Goal: Navigation & Orientation: Find specific page/section

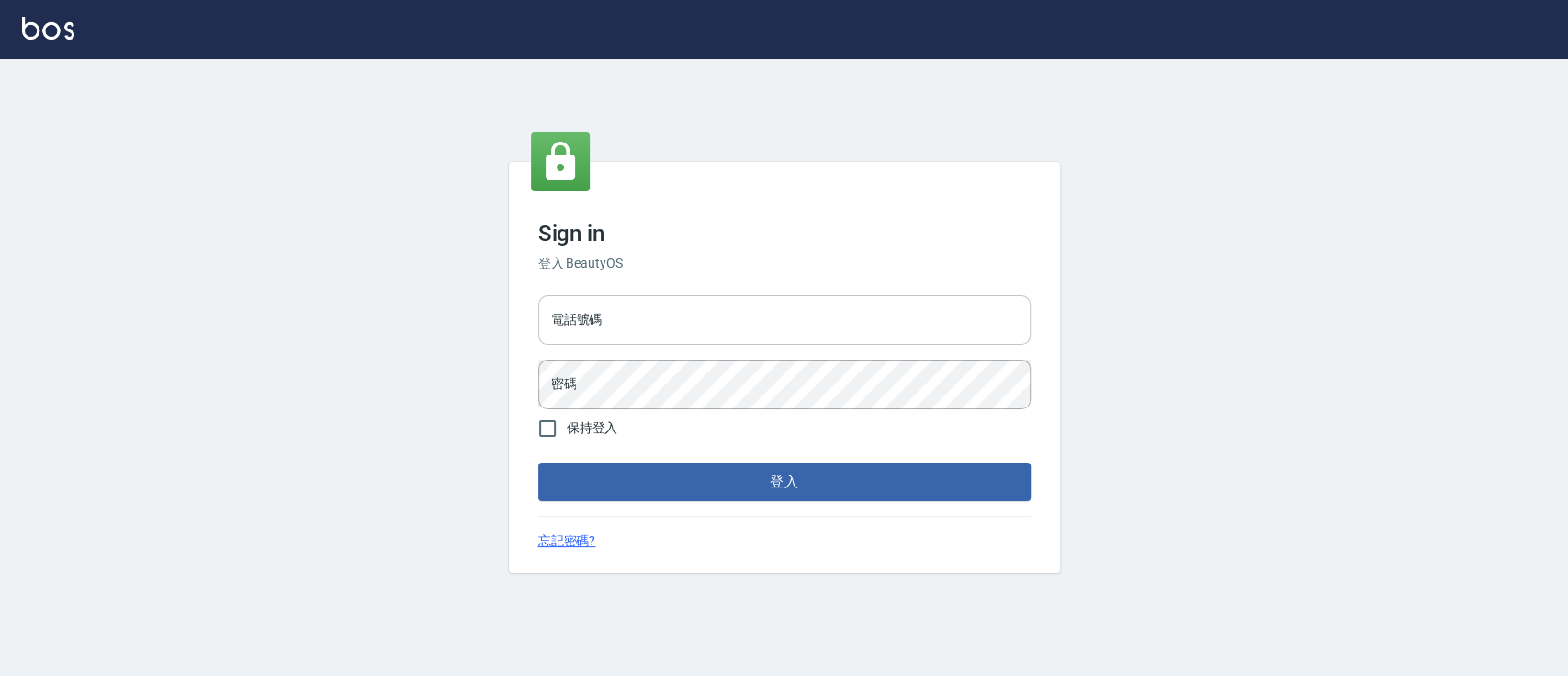
click at [748, 304] on input "電話號碼" at bounding box center [784, 320] width 493 height 50
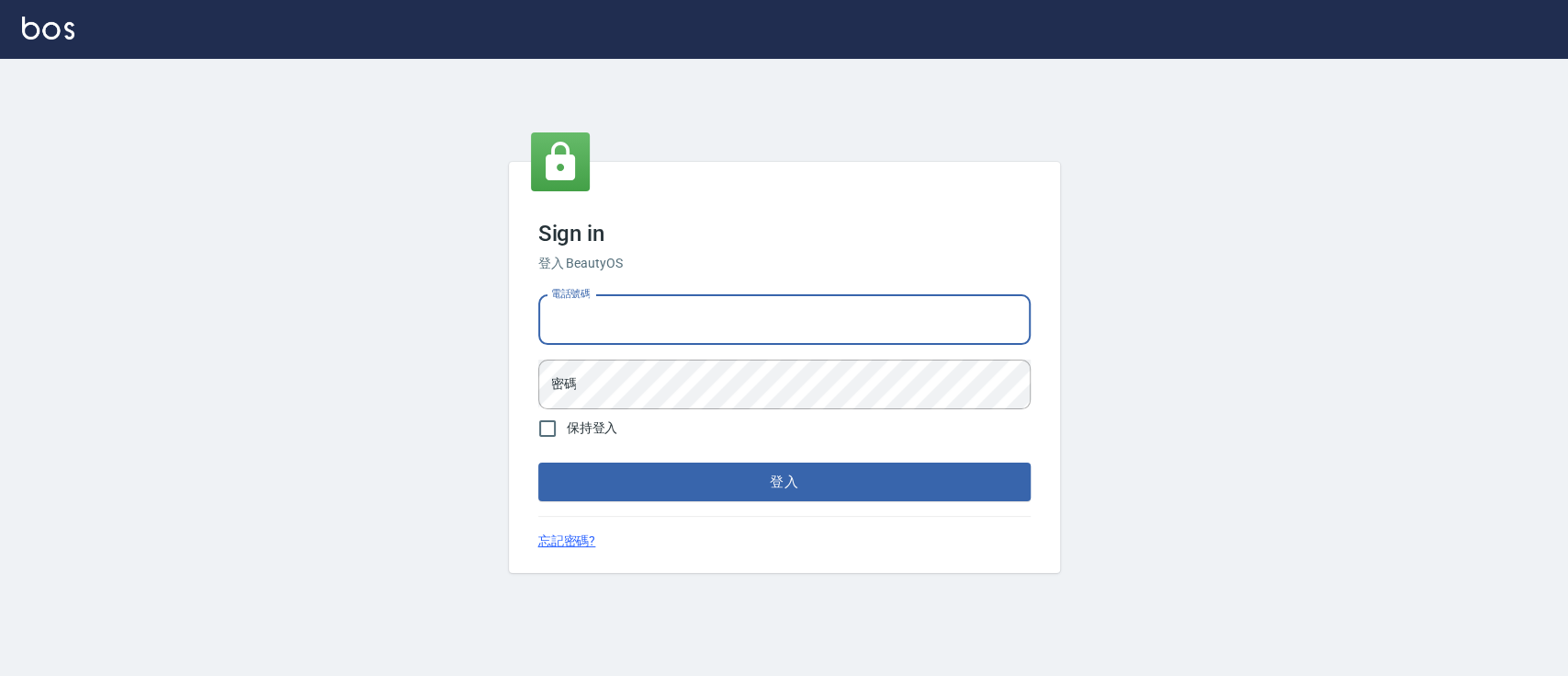
type input "0936904311"
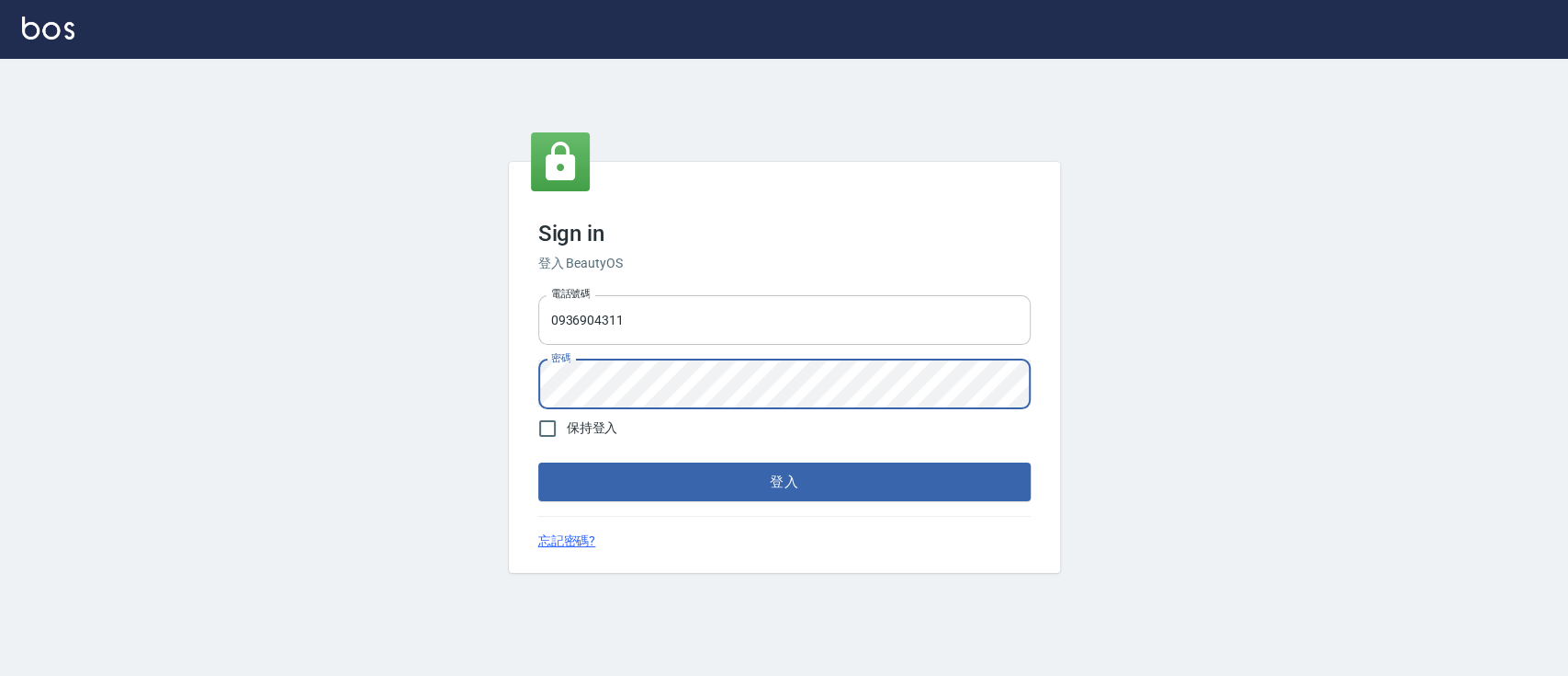
click at [538, 463] on button "登入" at bounding box center [784, 482] width 493 height 39
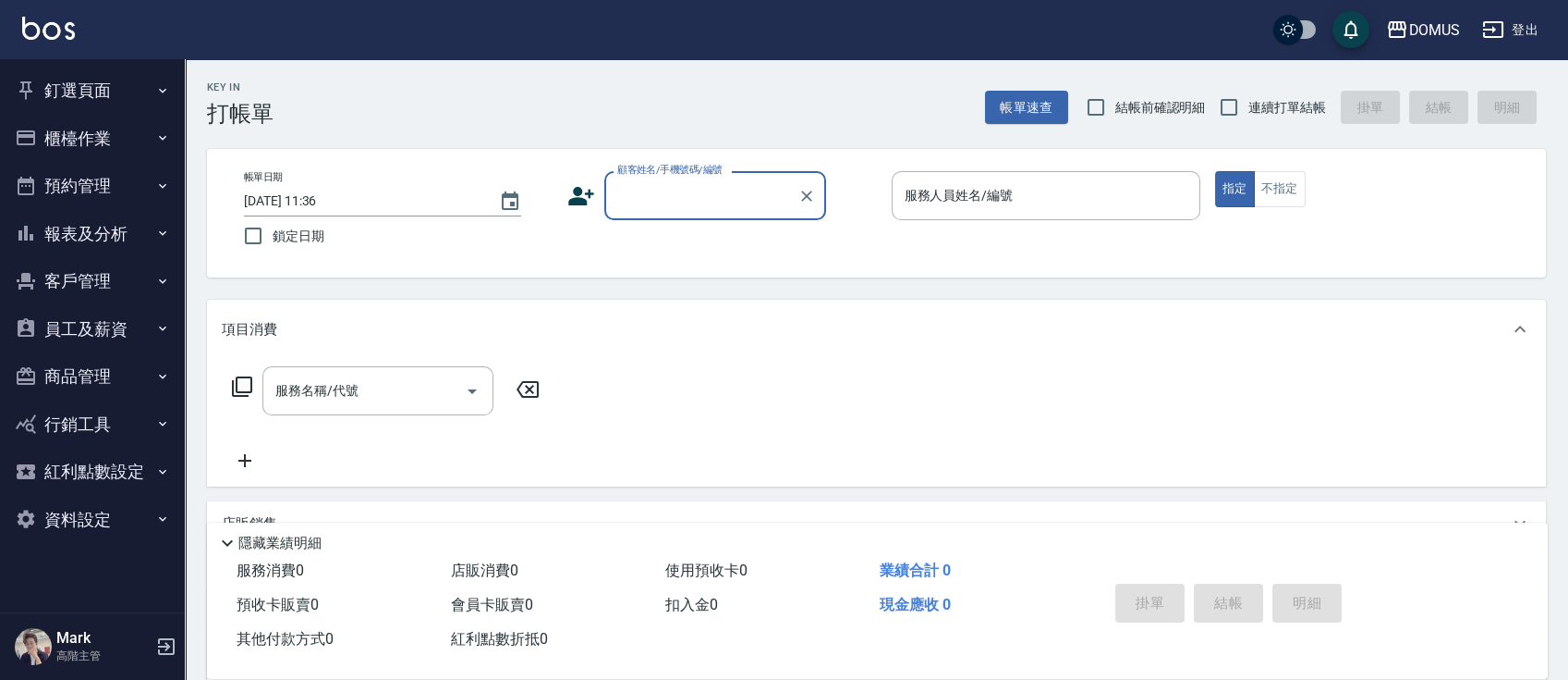
click at [133, 72] on button "釘選頁面" at bounding box center [92, 91] width 170 height 48
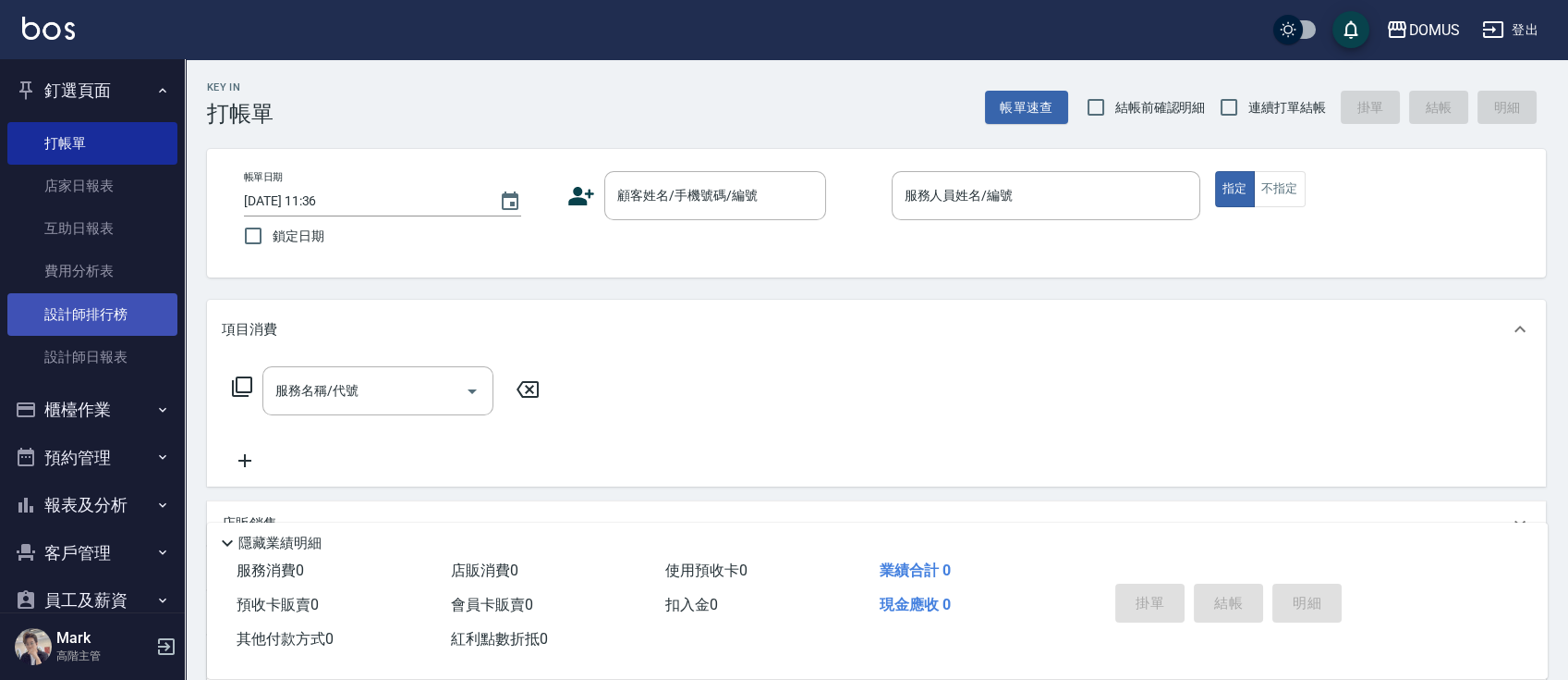
click at [117, 322] on link "設計師排行榜" at bounding box center [92, 315] width 170 height 43
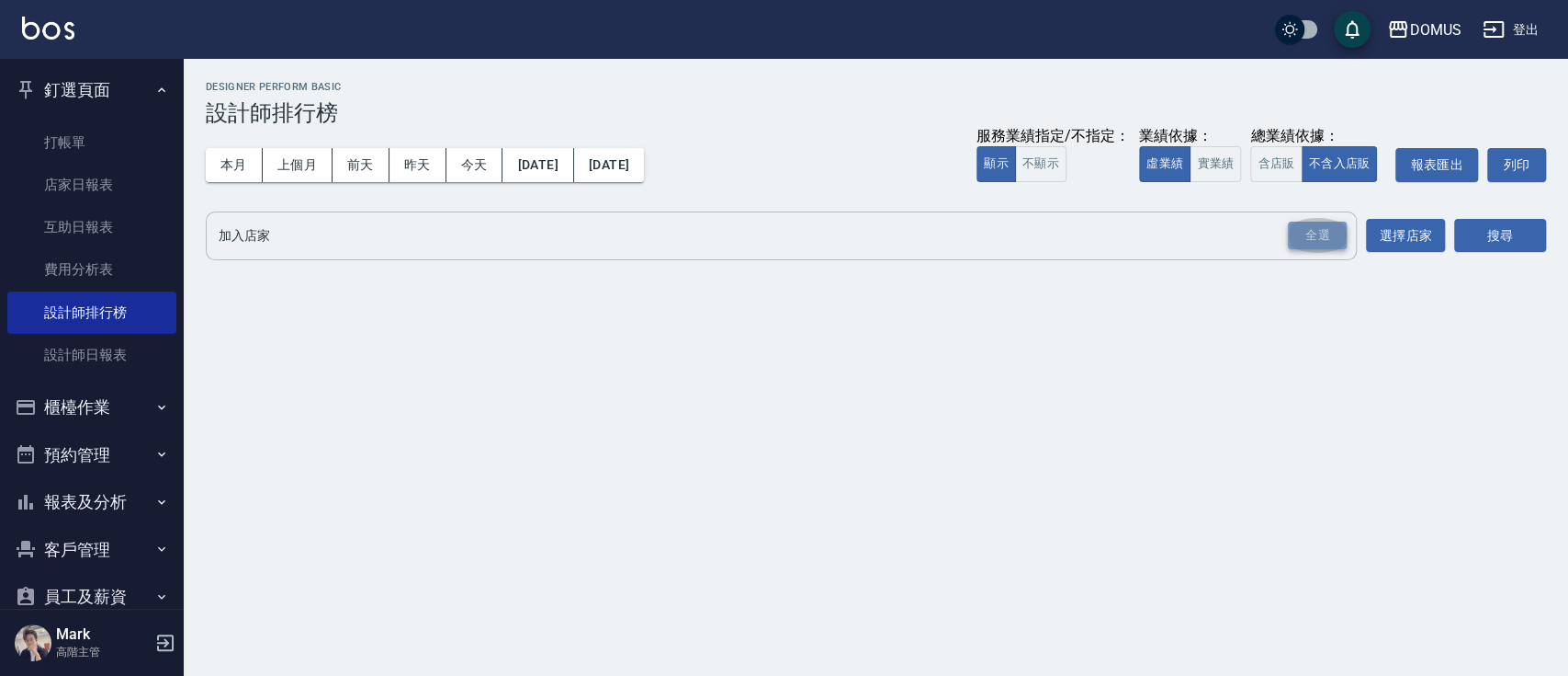
click at [1301, 247] on div "全選" at bounding box center [1318, 235] width 59 height 29
click at [1220, 165] on button "實業績" at bounding box center [1215, 163] width 52 height 36
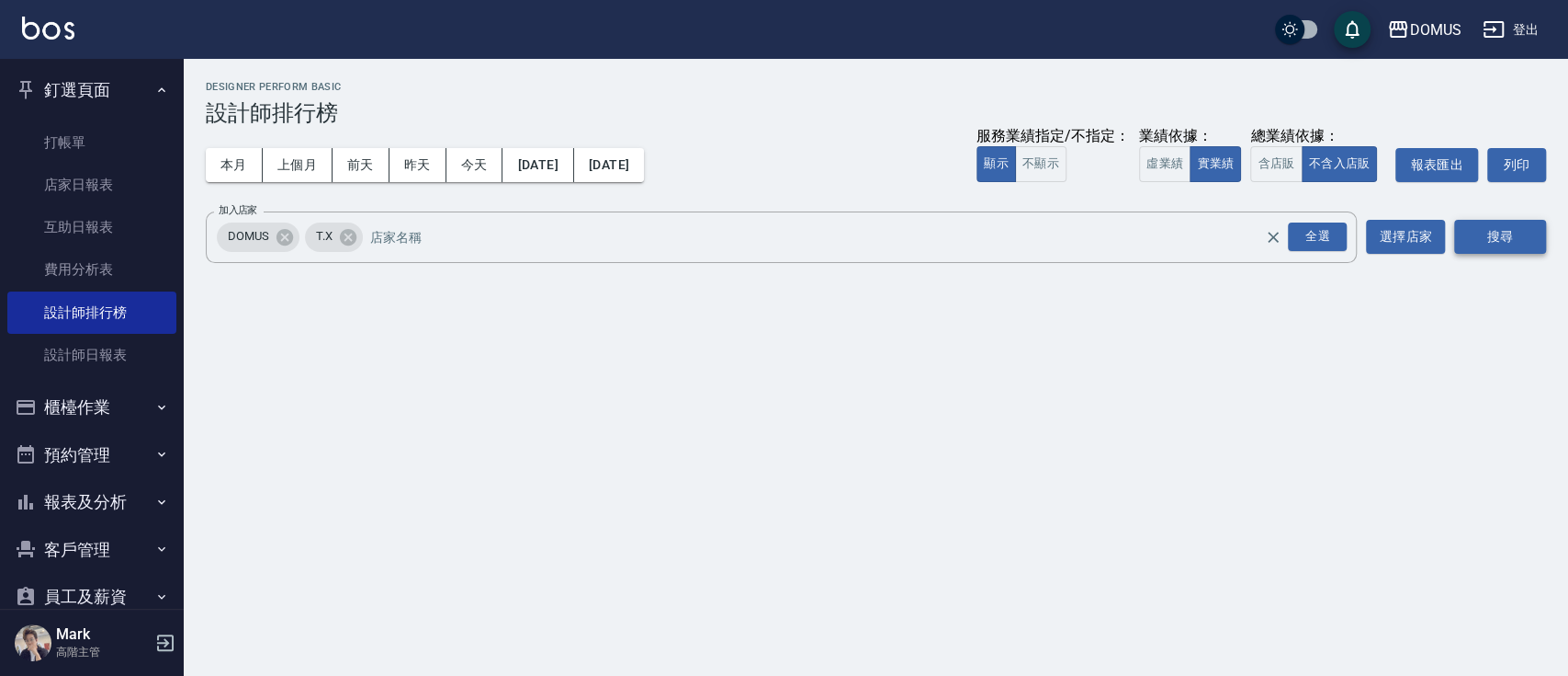
click at [1494, 242] on button "搜尋" at bounding box center [1501, 236] width 92 height 34
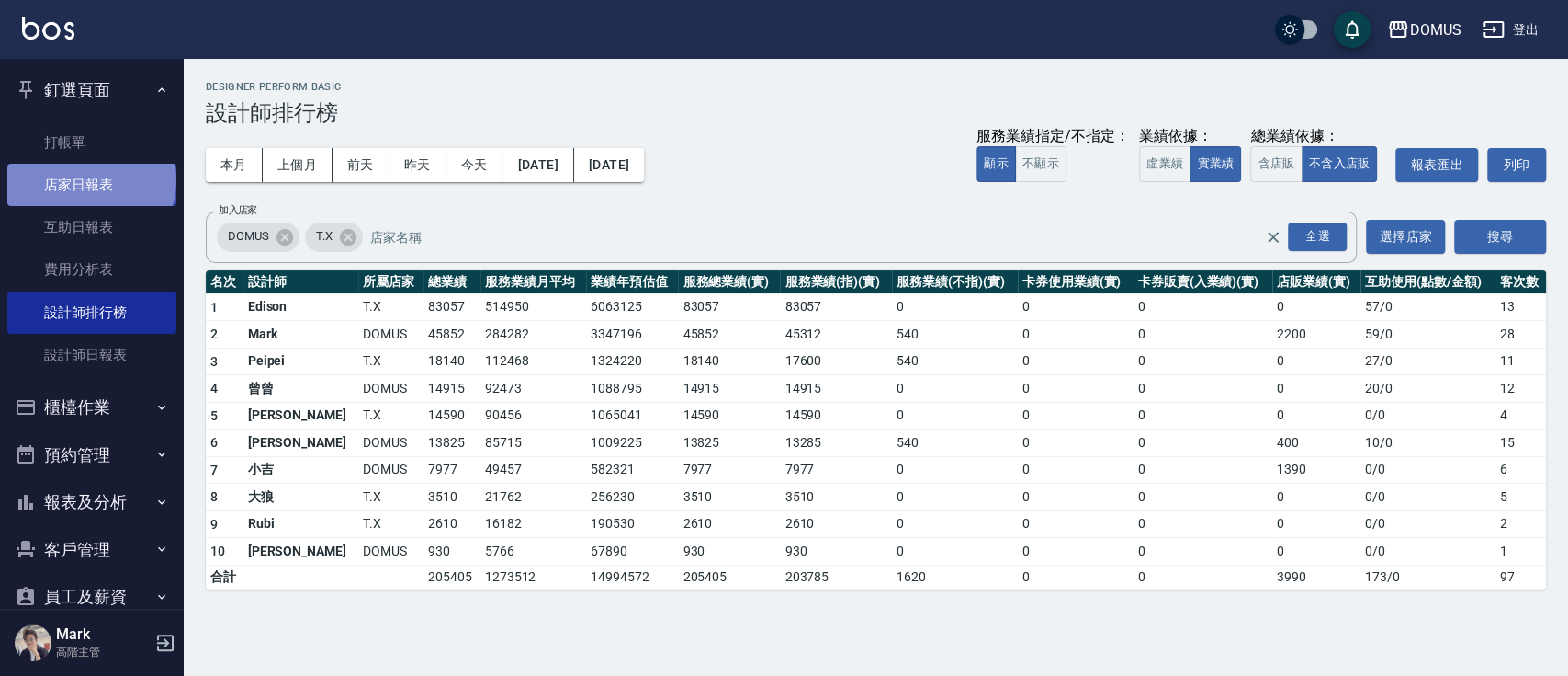
click at [90, 180] on link "店家日報表" at bounding box center [91, 185] width 169 height 42
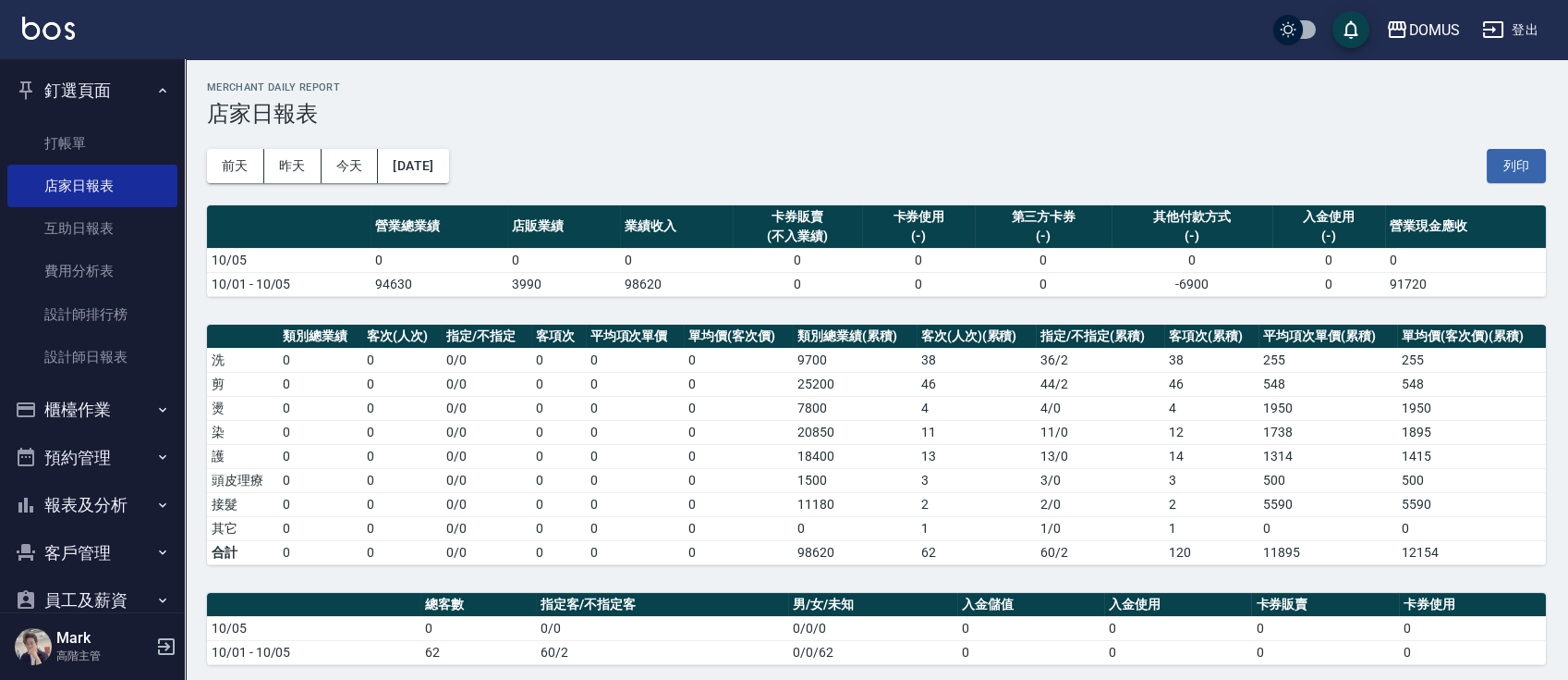
scroll to position [72, 0]
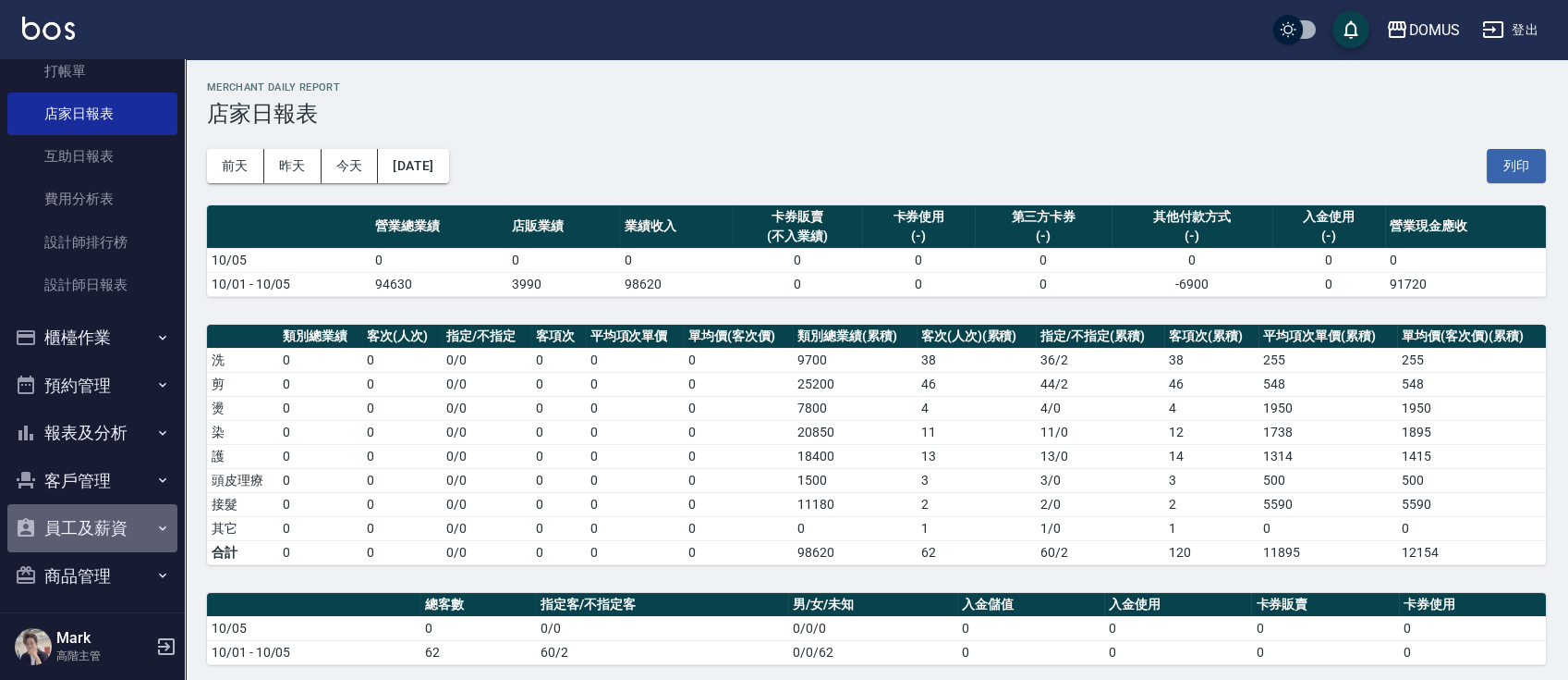
click at [123, 520] on button "員工及薪資" at bounding box center [92, 529] width 170 height 48
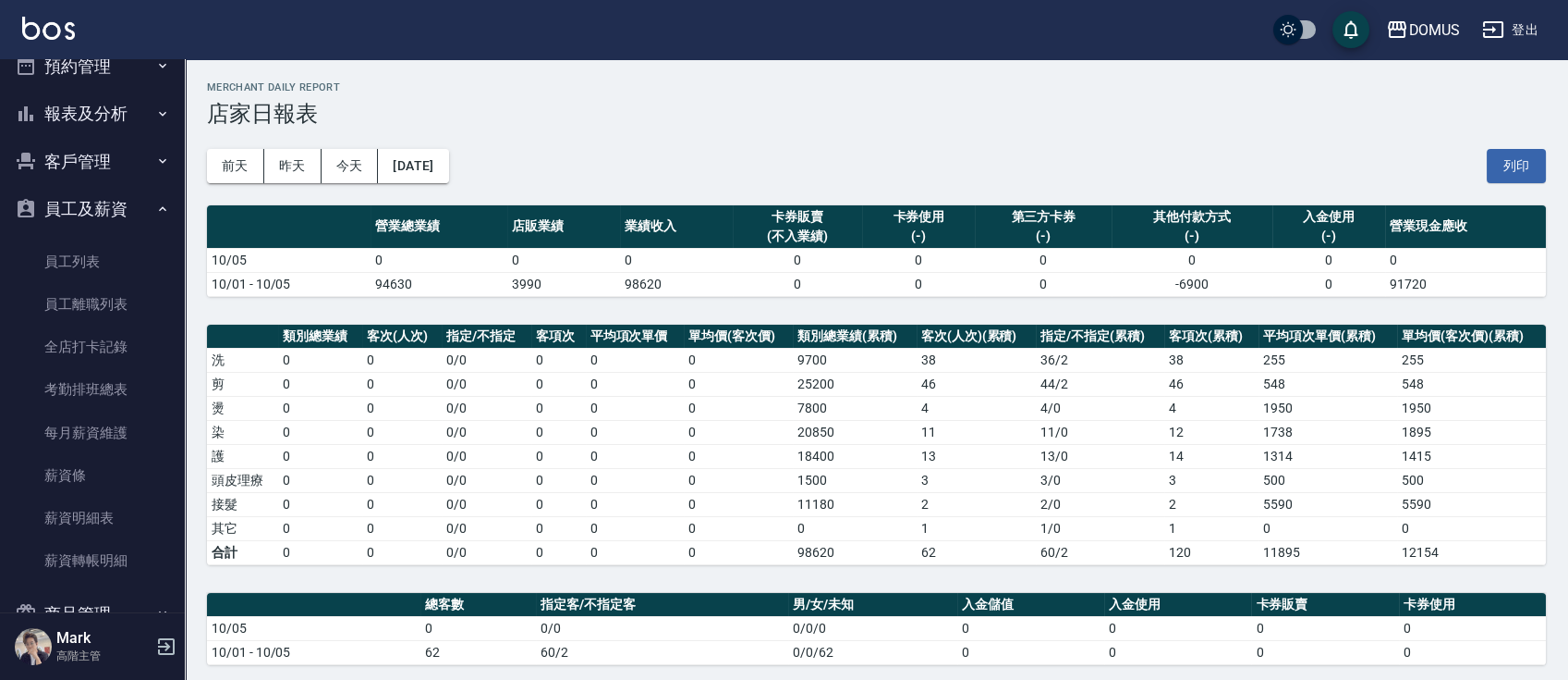
scroll to position [404, 0]
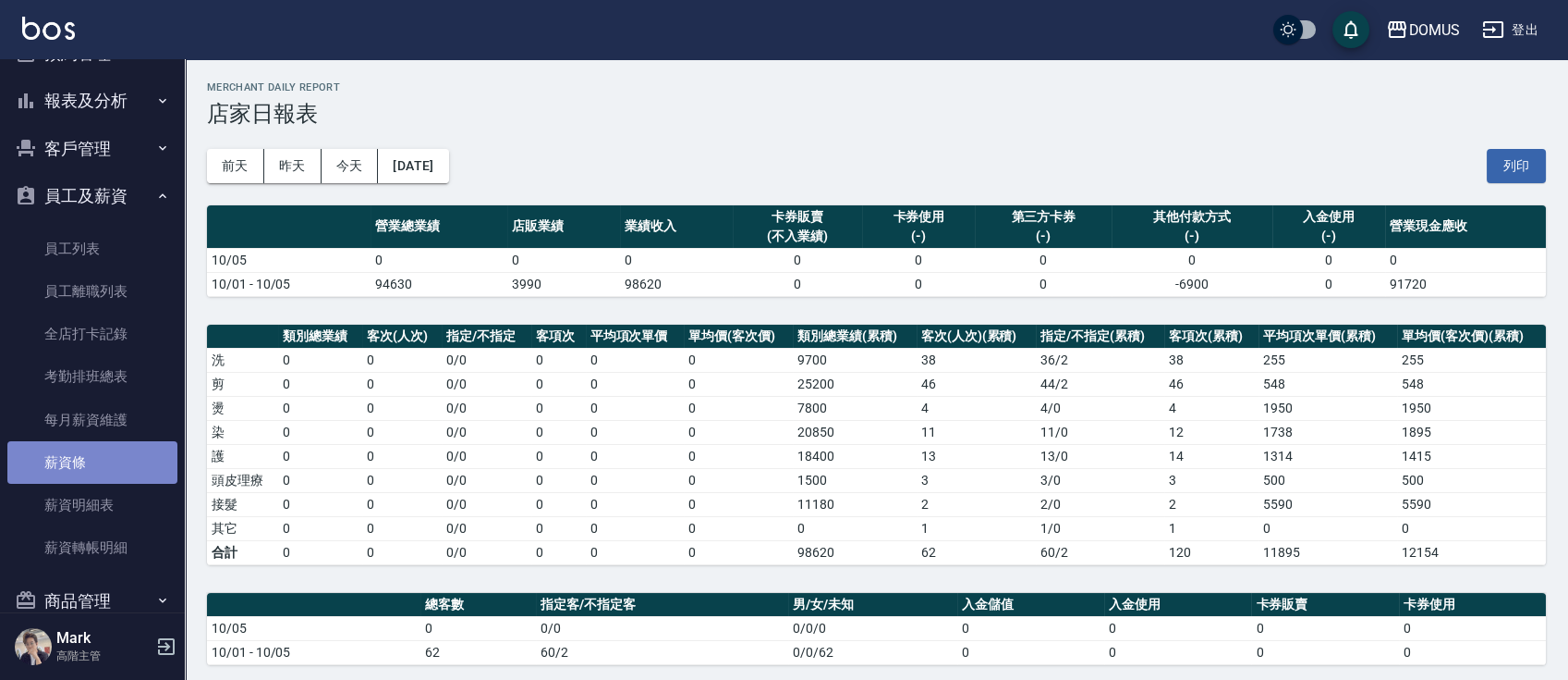
click at [145, 466] on link "薪資條" at bounding box center [92, 463] width 170 height 43
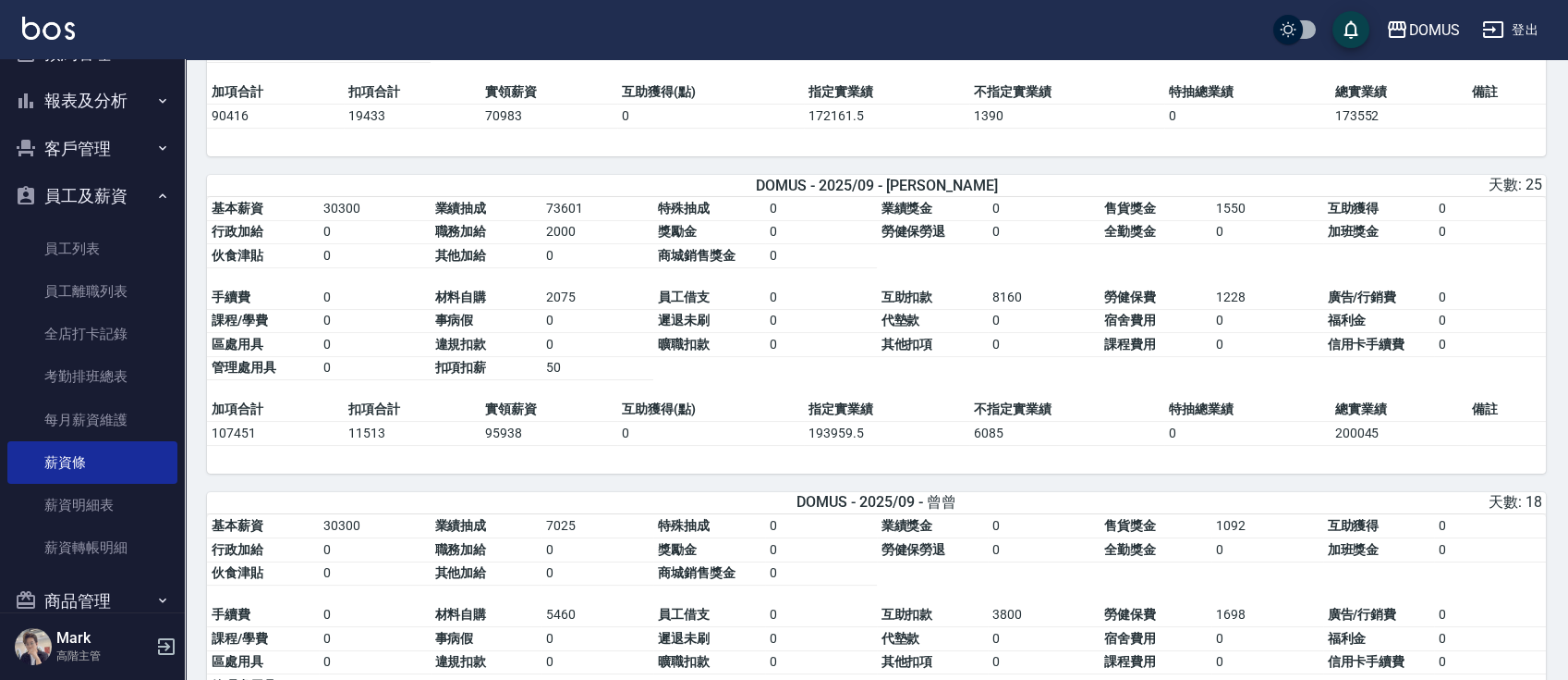
scroll to position [683, 0]
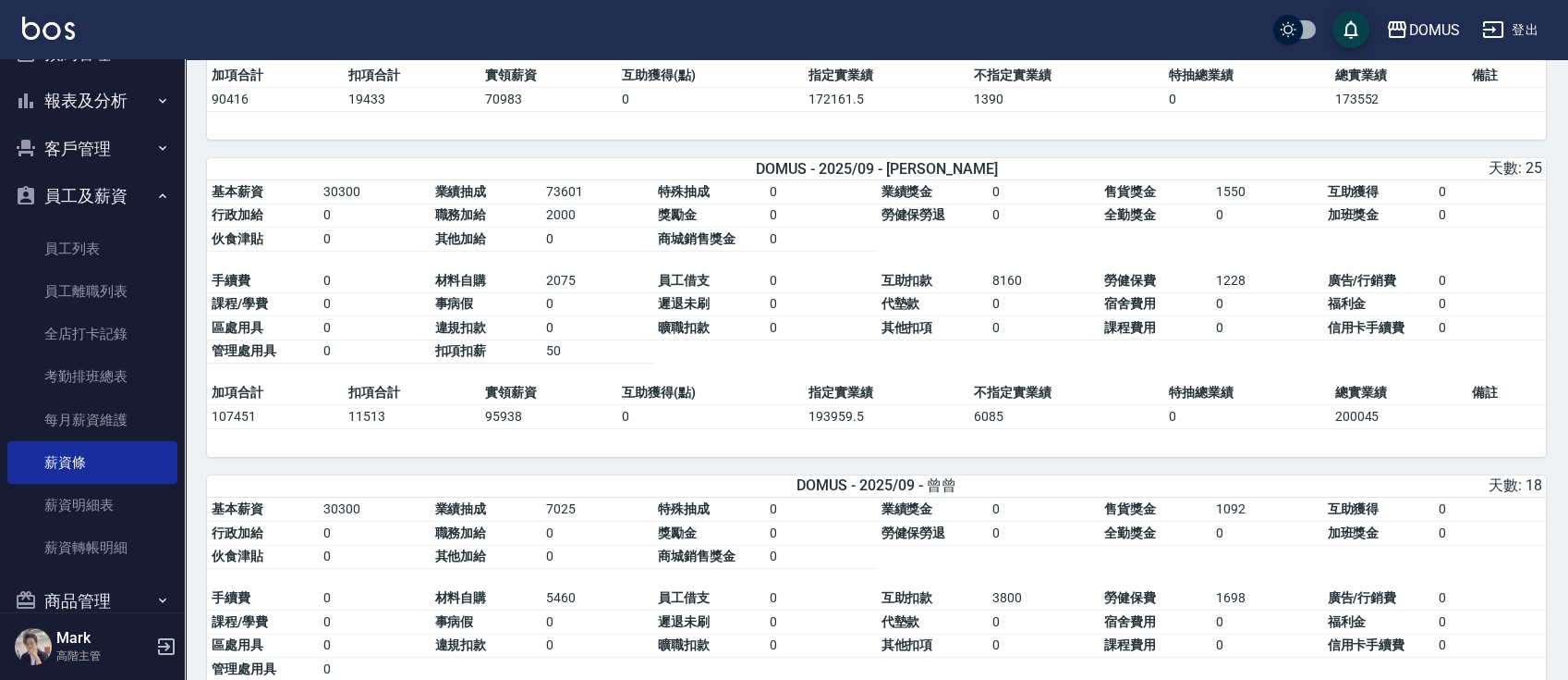
click at [127, 106] on button "報表及分析" at bounding box center [92, 101] width 170 height 48
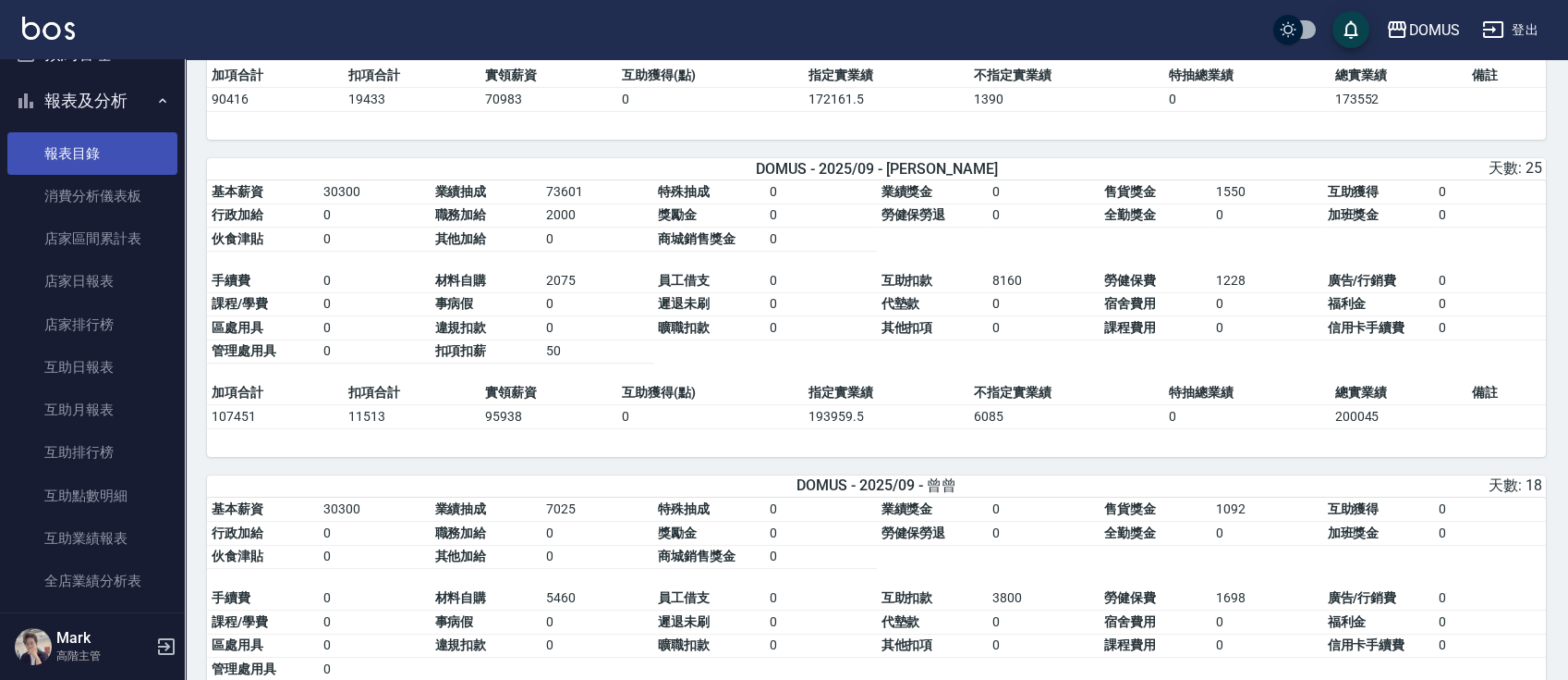
click at [102, 153] on link "報表目錄" at bounding box center [92, 153] width 170 height 43
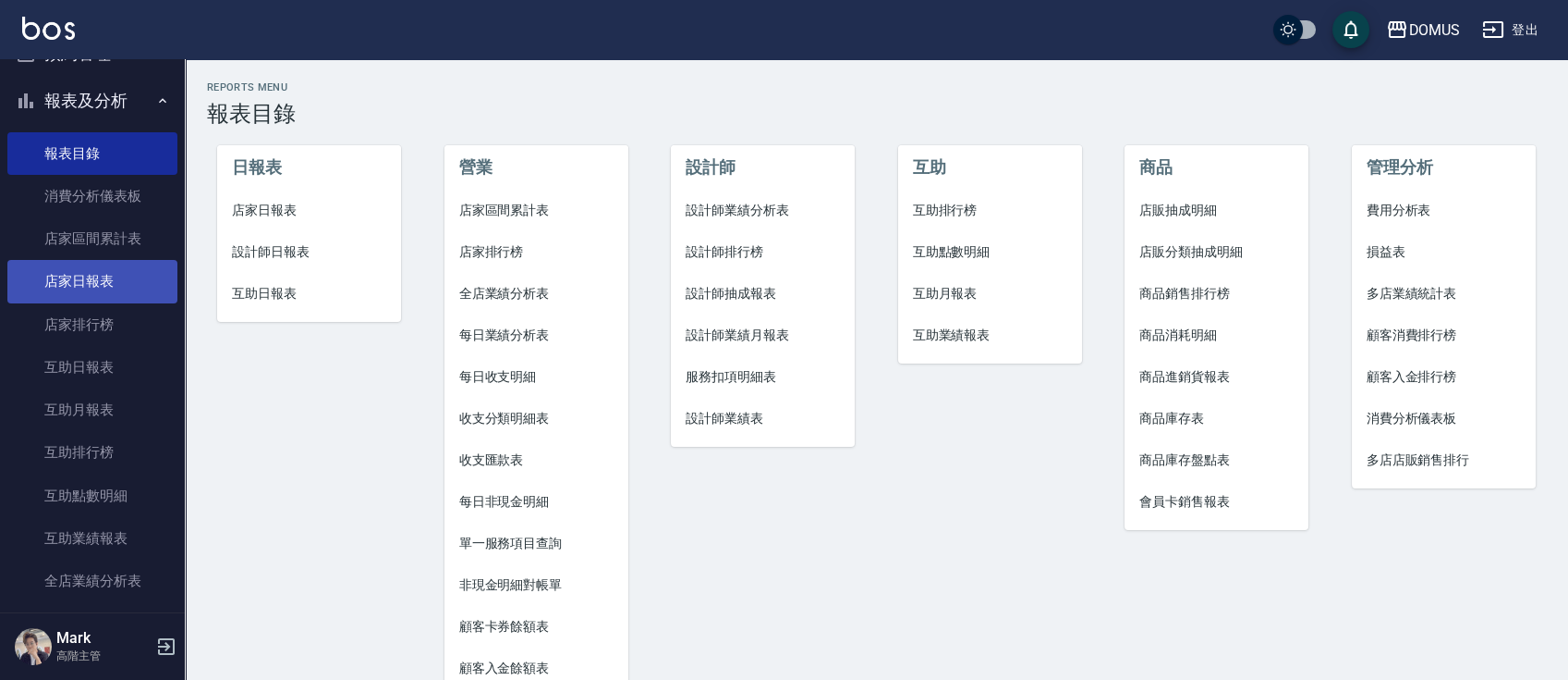
click at [142, 279] on link "店家日報表" at bounding box center [92, 281] width 170 height 43
